Goal: Check status: Check status

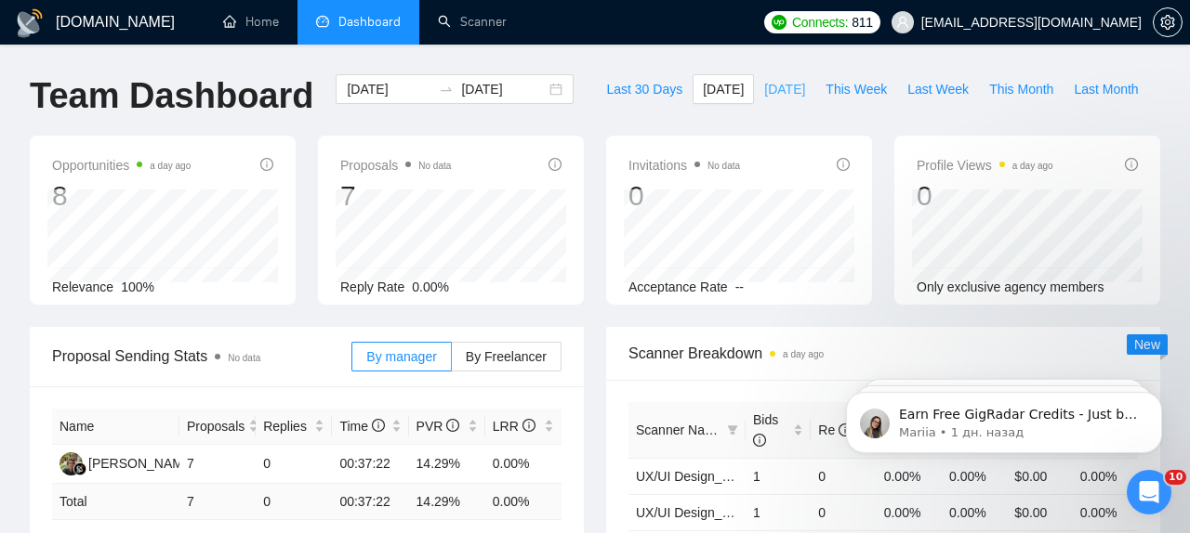
click at [771, 90] on span "Yesterday" at bounding box center [784, 89] width 41 height 20
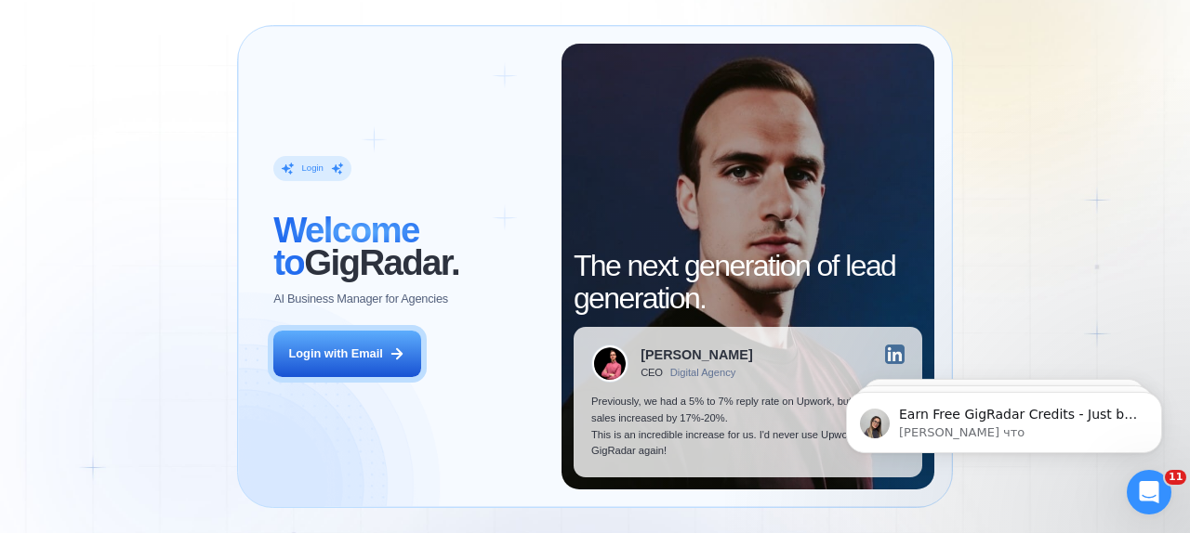
click at [372, 354] on div "Login with Email" at bounding box center [336, 354] width 94 height 17
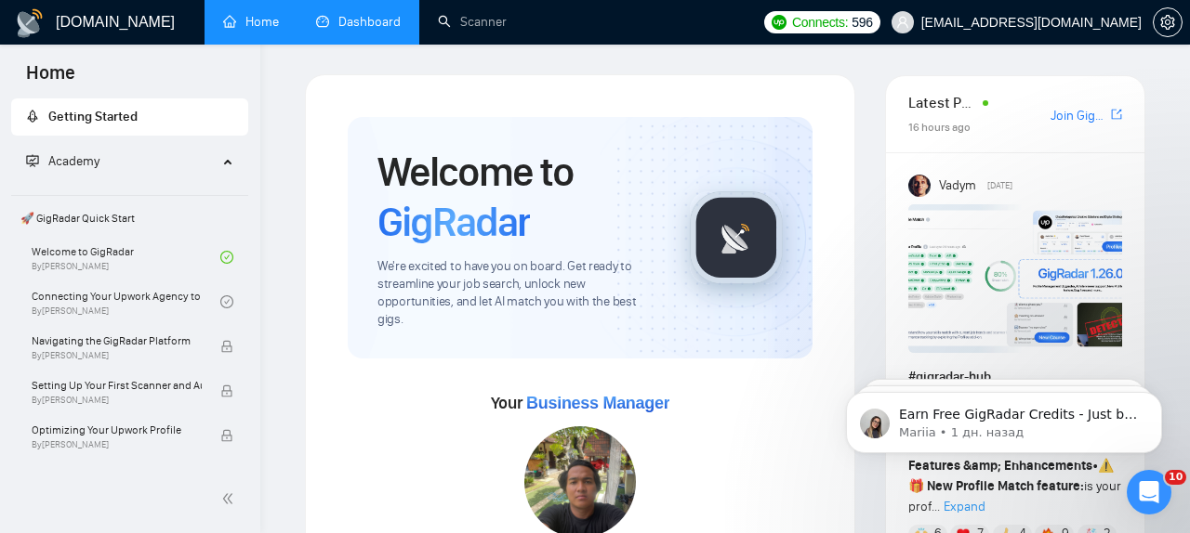
click at [370, 24] on link "Dashboard" at bounding box center [358, 22] width 85 height 16
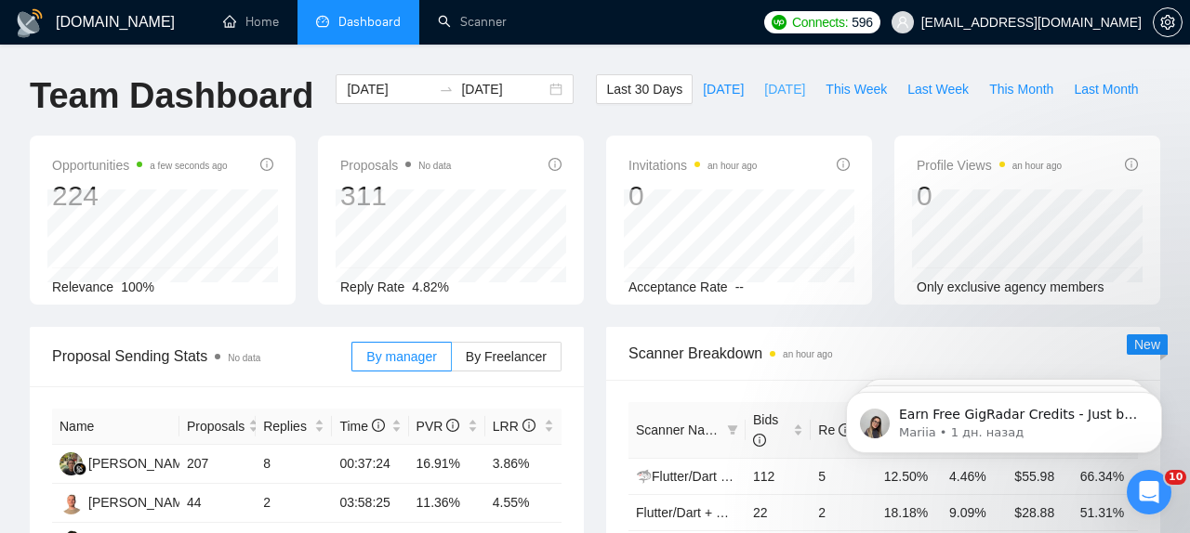
click at [766, 95] on span "Yesterday" at bounding box center [784, 89] width 41 height 20
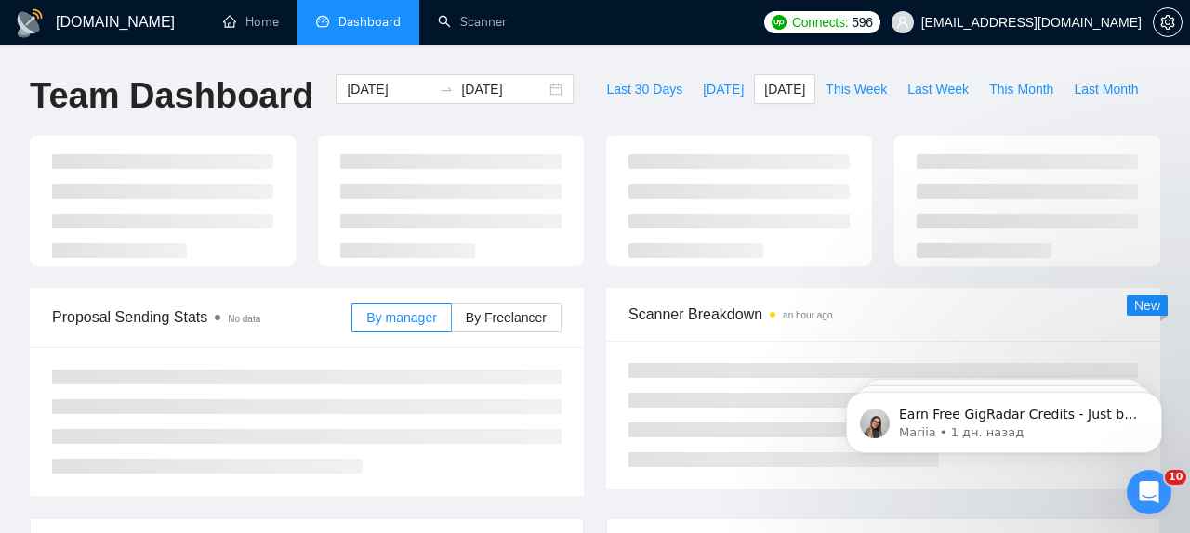
type input "2025-08-19"
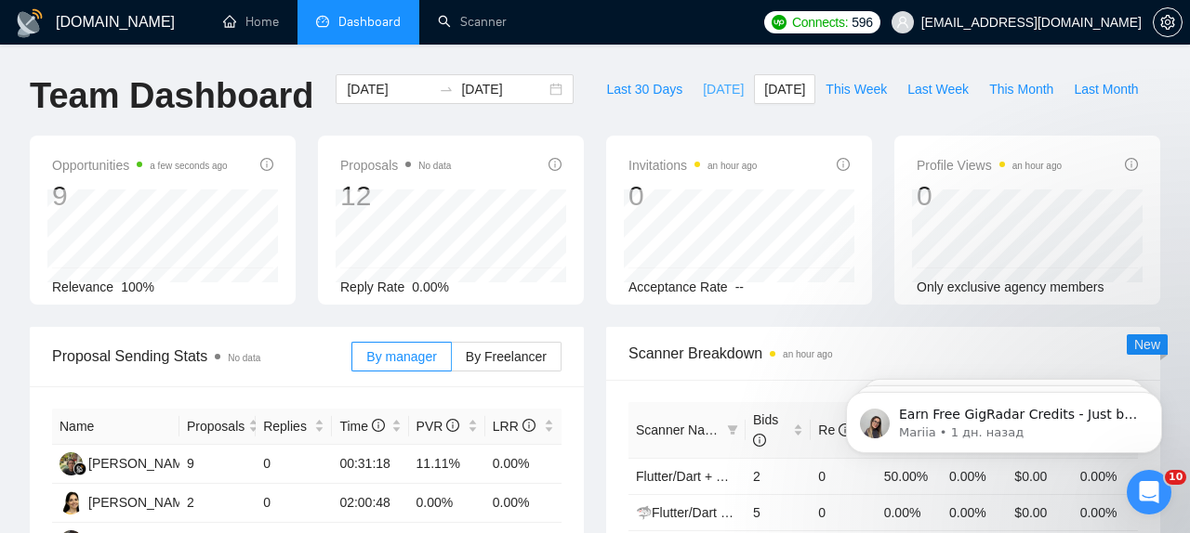
click at [710, 89] on span "Today" at bounding box center [723, 89] width 41 height 20
type input "2025-08-20"
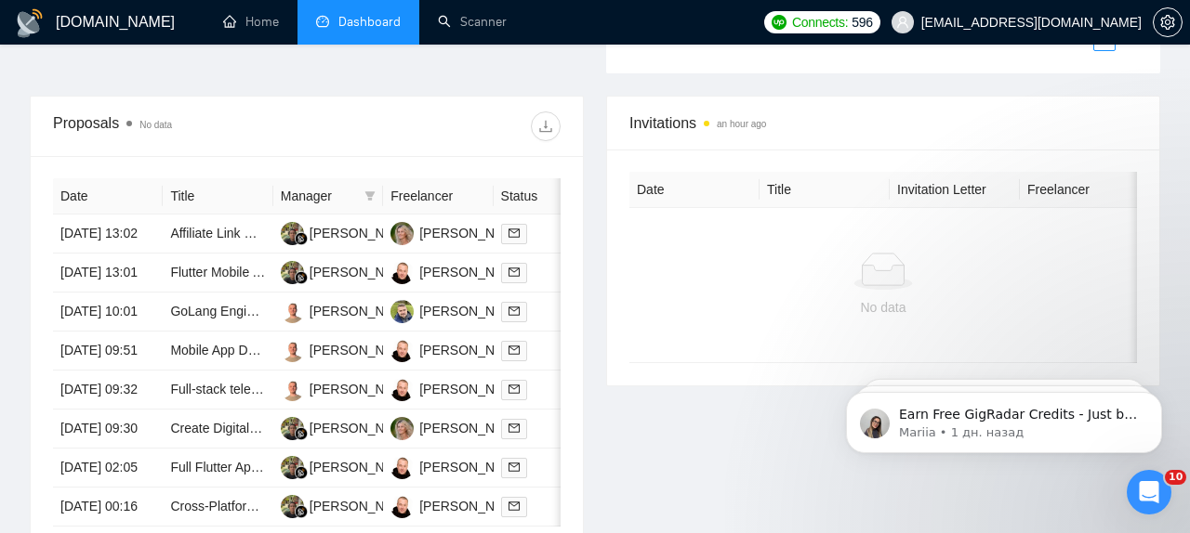
scroll to position [646, 0]
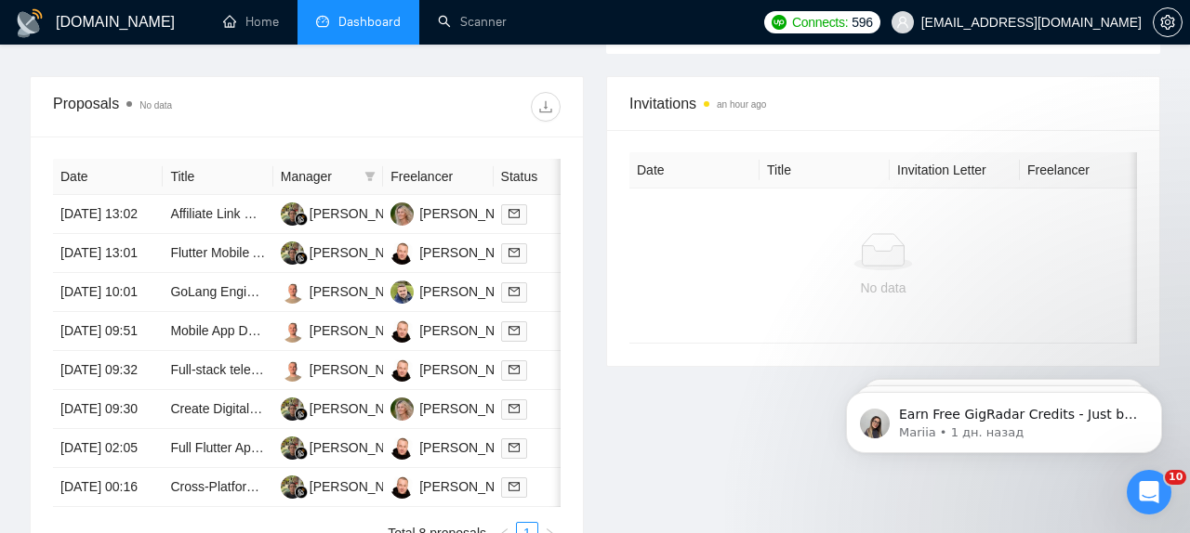
click at [570, 142] on div "Date Title Manager Freelancer Status 20 Aug, 2025 13:02 Affiliate Link Optimiza…" at bounding box center [307, 352] width 552 height 430
